Goal: Task Accomplishment & Management: Use online tool/utility

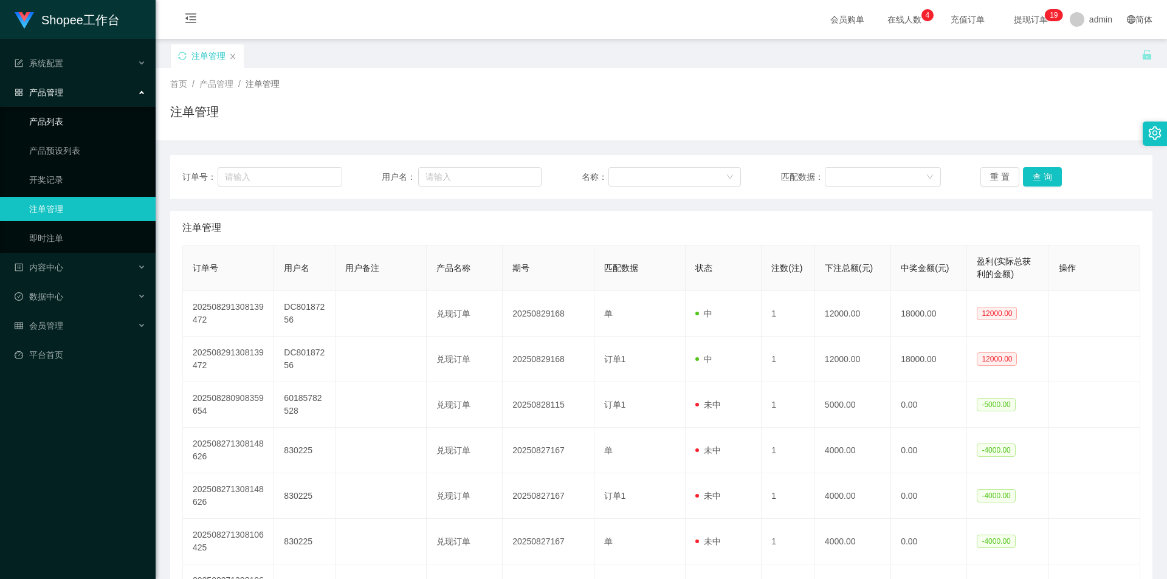
click at [48, 119] on link "产品列表" at bounding box center [87, 121] width 117 height 24
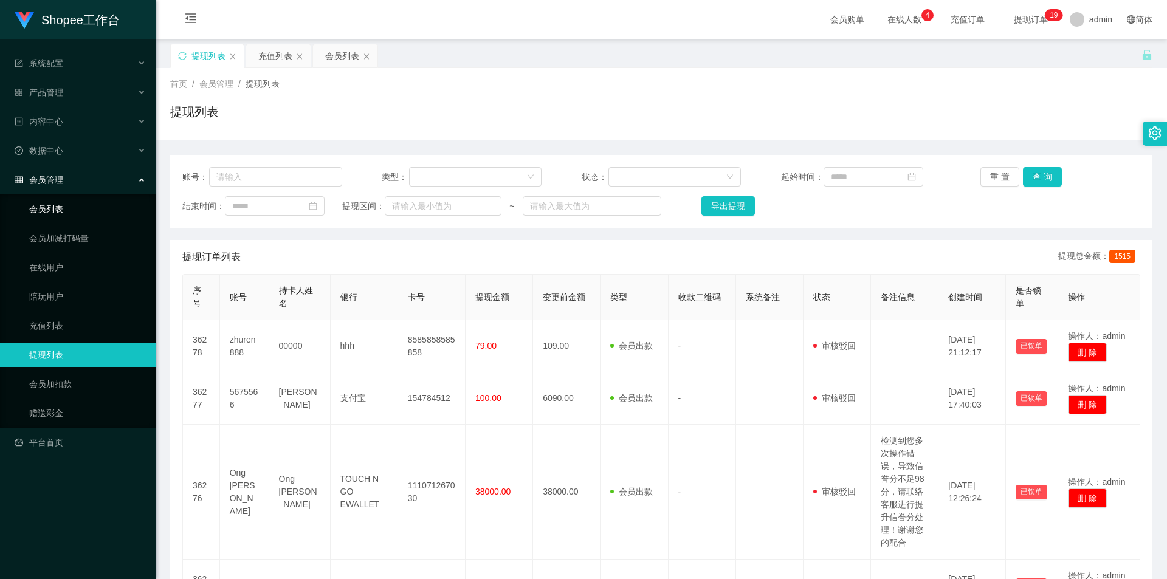
drag, startPoint x: 0, startPoint y: 0, endPoint x: 63, endPoint y: 212, distance: 221.4
click at [63, 211] on link "会员列表" at bounding box center [87, 209] width 117 height 24
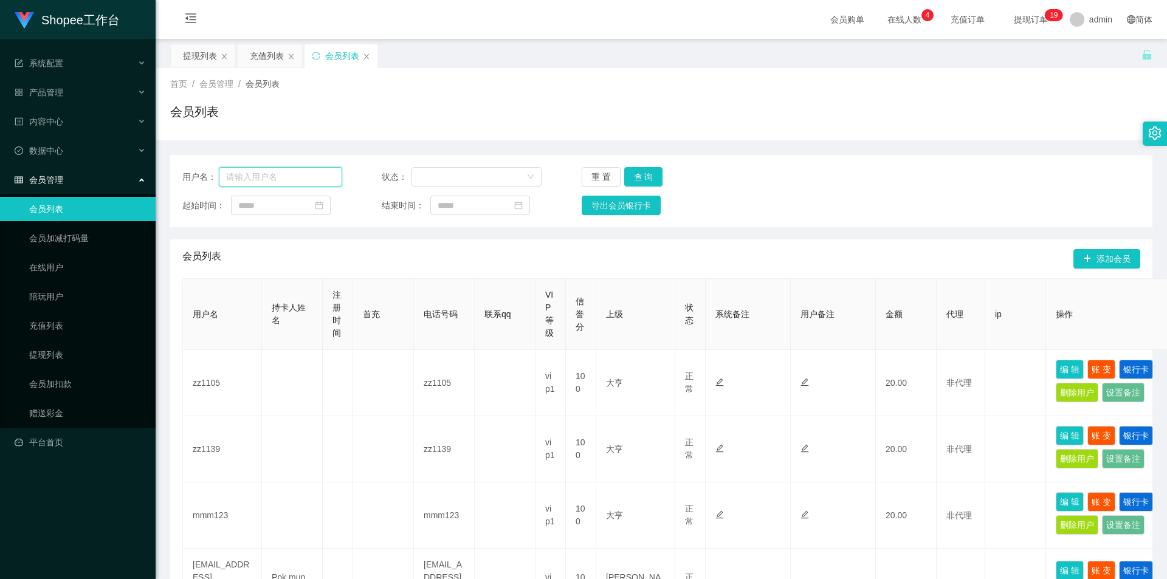
click at [268, 176] on input "text" at bounding box center [280, 176] width 123 height 19
type input "djl668"
click at [645, 168] on button "查 询" at bounding box center [643, 176] width 39 height 19
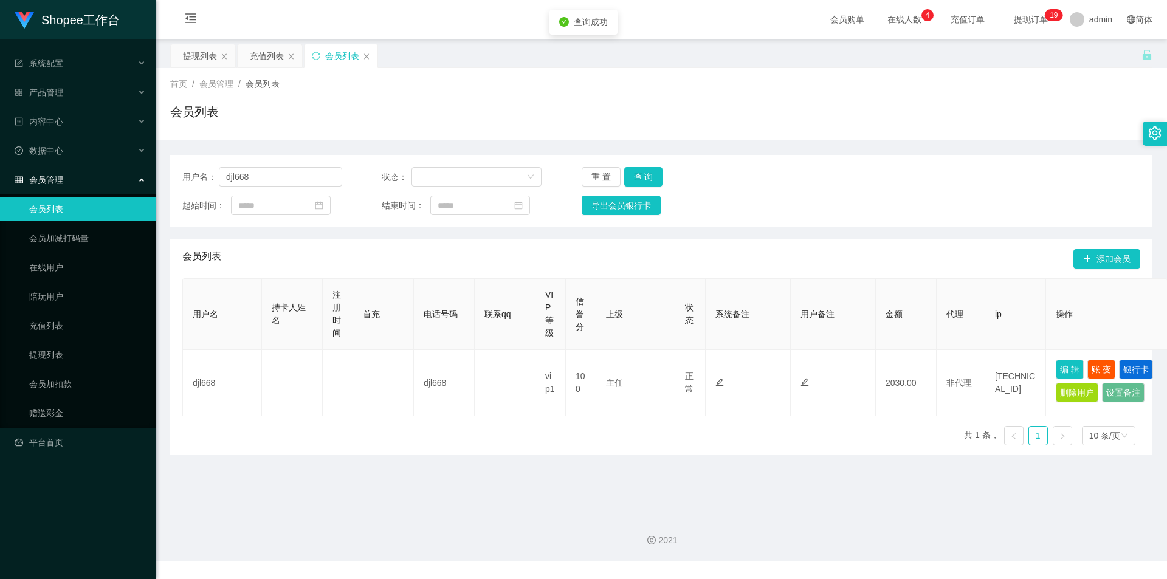
click at [650, 166] on div "用户名： djl668 状态： 重 置 查 询 起始时间： 结束时间： 导出会员银行卡" at bounding box center [661, 191] width 982 height 72
click at [643, 173] on button "查 询" at bounding box center [643, 176] width 39 height 19
click at [643, 173] on button "查 询" at bounding box center [650, 176] width 52 height 19
